Goal: Leave review/rating: Leave review/rating

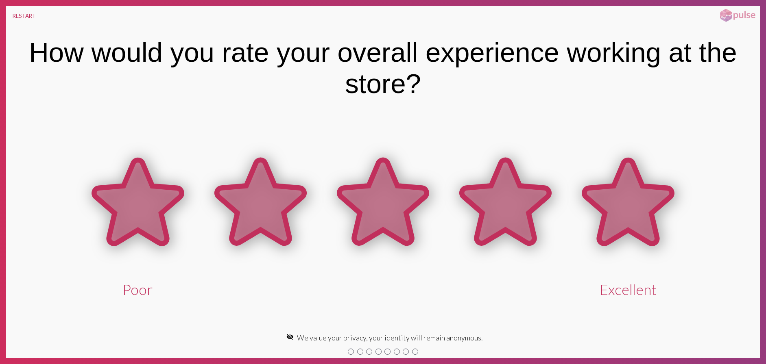
click at [631, 205] on icon at bounding box center [627, 201] width 87 height 83
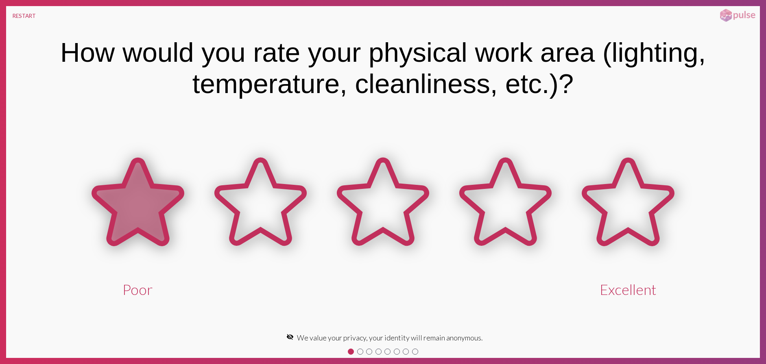
click at [160, 227] on icon at bounding box center [137, 201] width 87 height 83
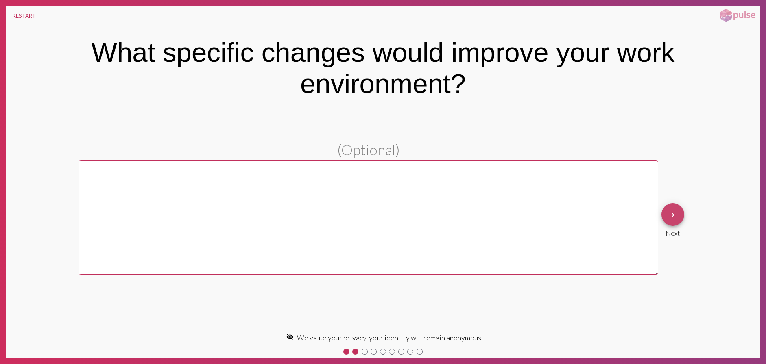
click at [669, 222] on span "keyboard_arrow_right" at bounding box center [673, 214] width 10 height 23
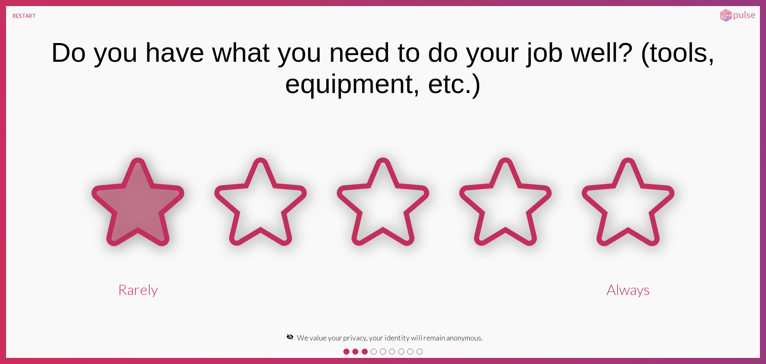
click at [164, 207] on icon at bounding box center [137, 201] width 87 height 83
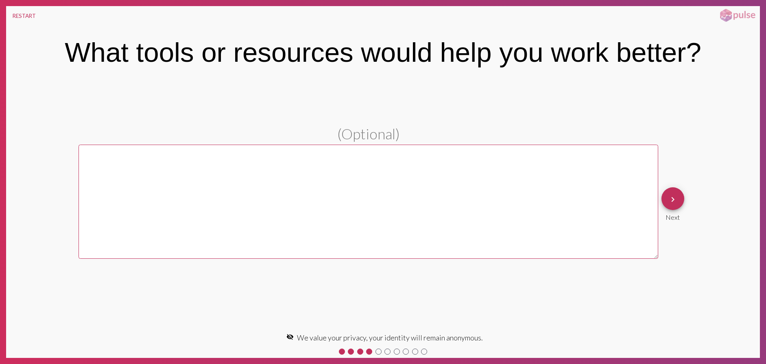
click at [676, 203] on mat-icon "keyboard_arrow_right" at bounding box center [673, 200] width 10 height 10
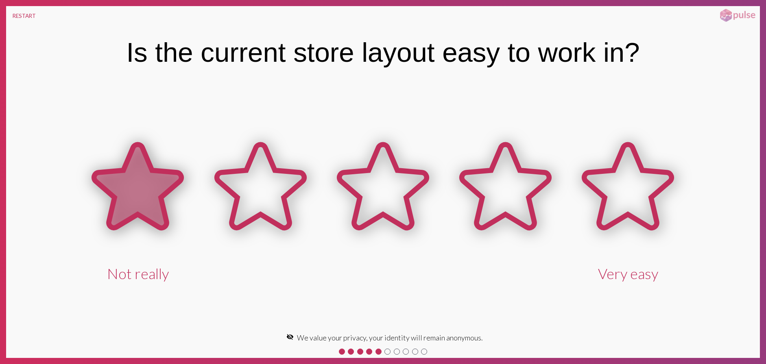
click at [174, 190] on icon at bounding box center [137, 187] width 122 height 122
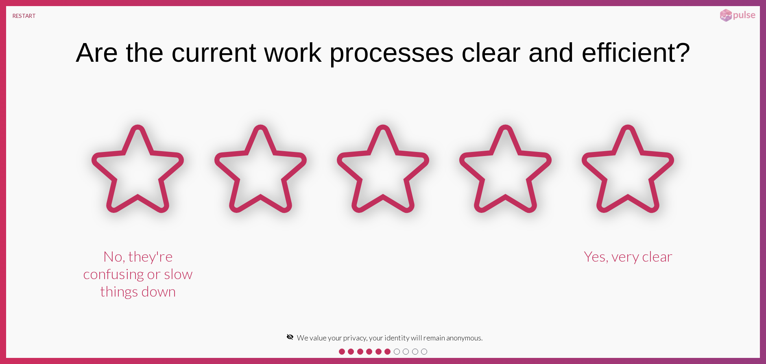
click at [28, 19] on button "RESTART" at bounding box center [24, 16] width 36 height 20
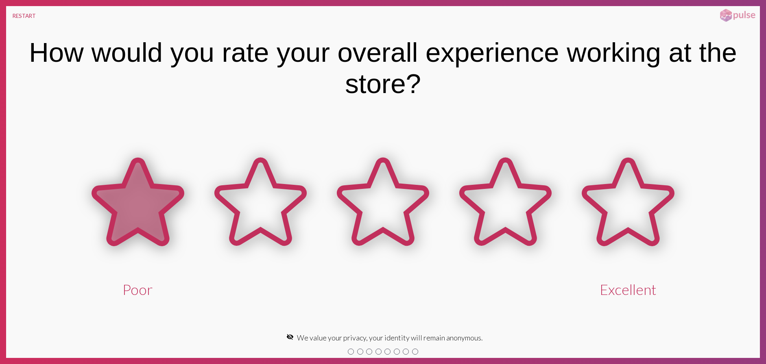
click at [140, 204] on icon at bounding box center [137, 201] width 87 height 83
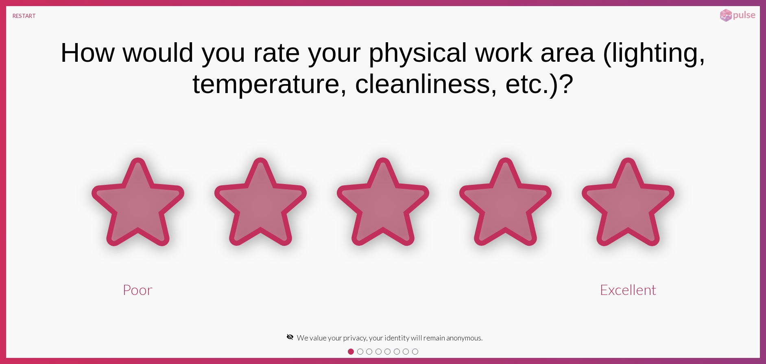
click at [619, 221] on icon at bounding box center [627, 201] width 87 height 83
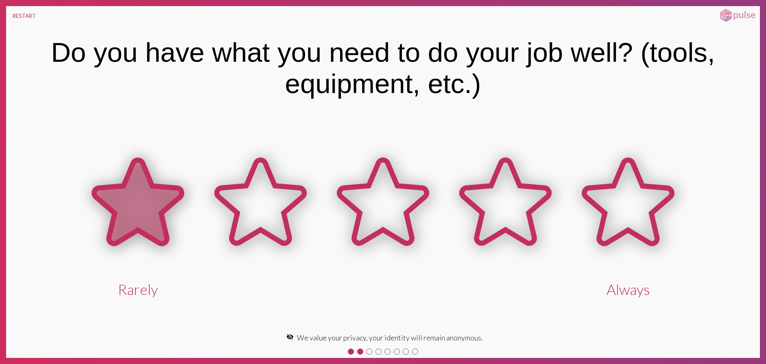
click at [127, 205] on icon at bounding box center [137, 201] width 87 height 83
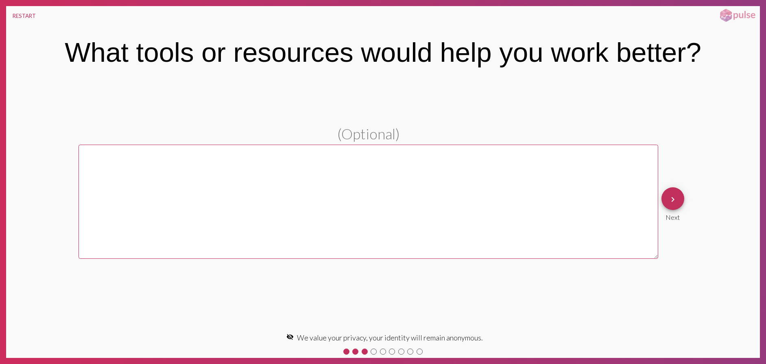
click at [670, 204] on mat-icon "keyboard_arrow_right" at bounding box center [673, 200] width 10 height 10
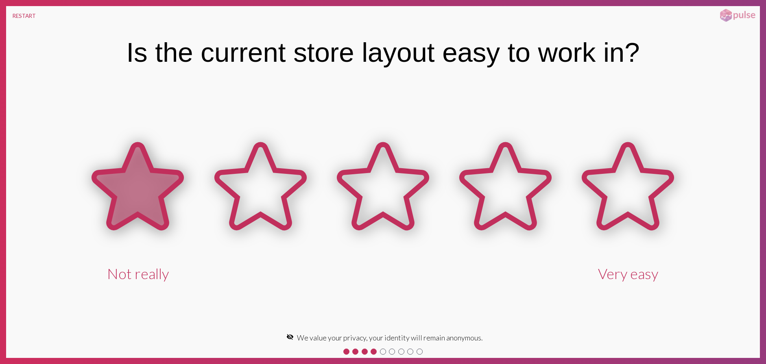
click at [176, 186] on icon at bounding box center [137, 186] width 87 height 83
